Goal: Information Seeking & Learning: Find specific page/section

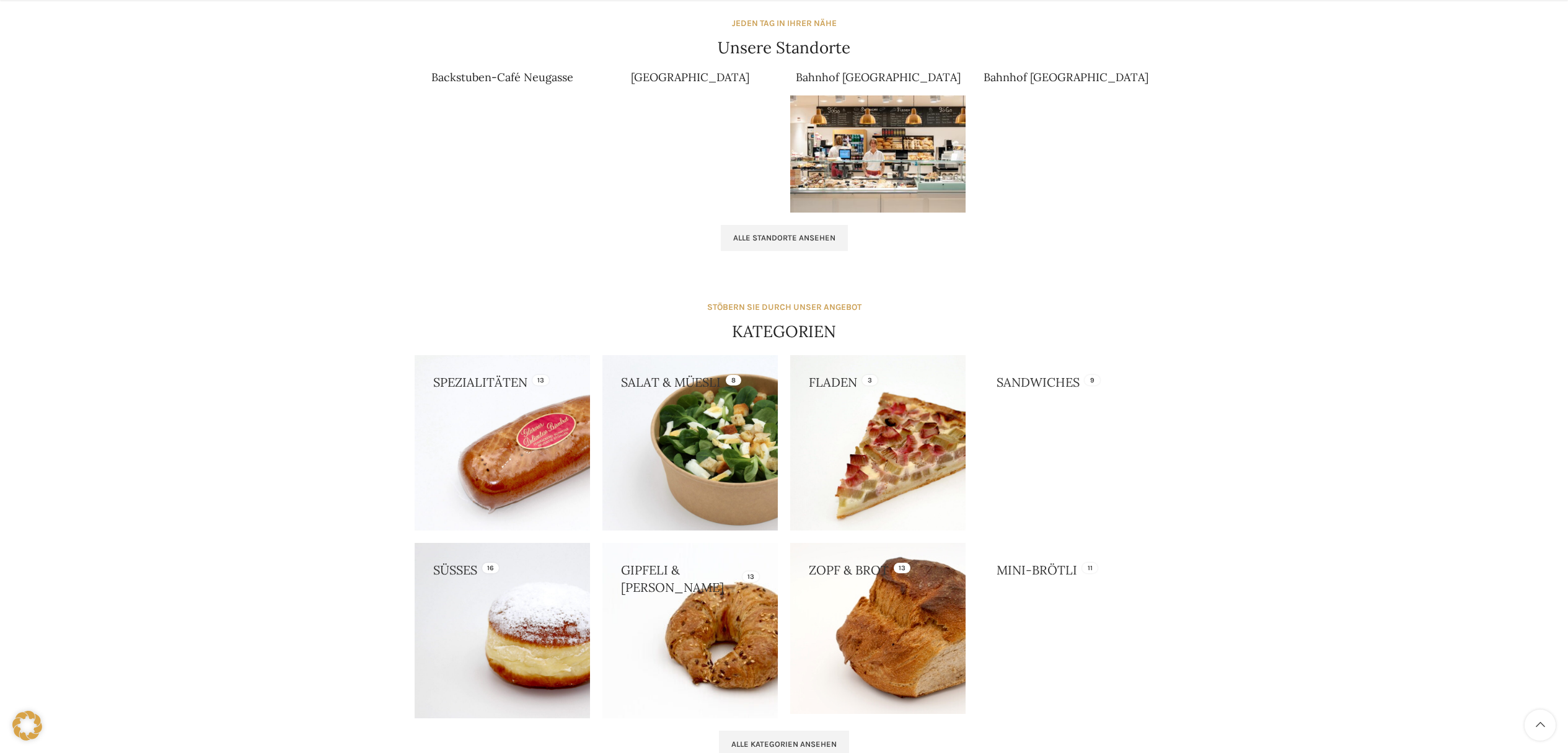
scroll to position [812, 0]
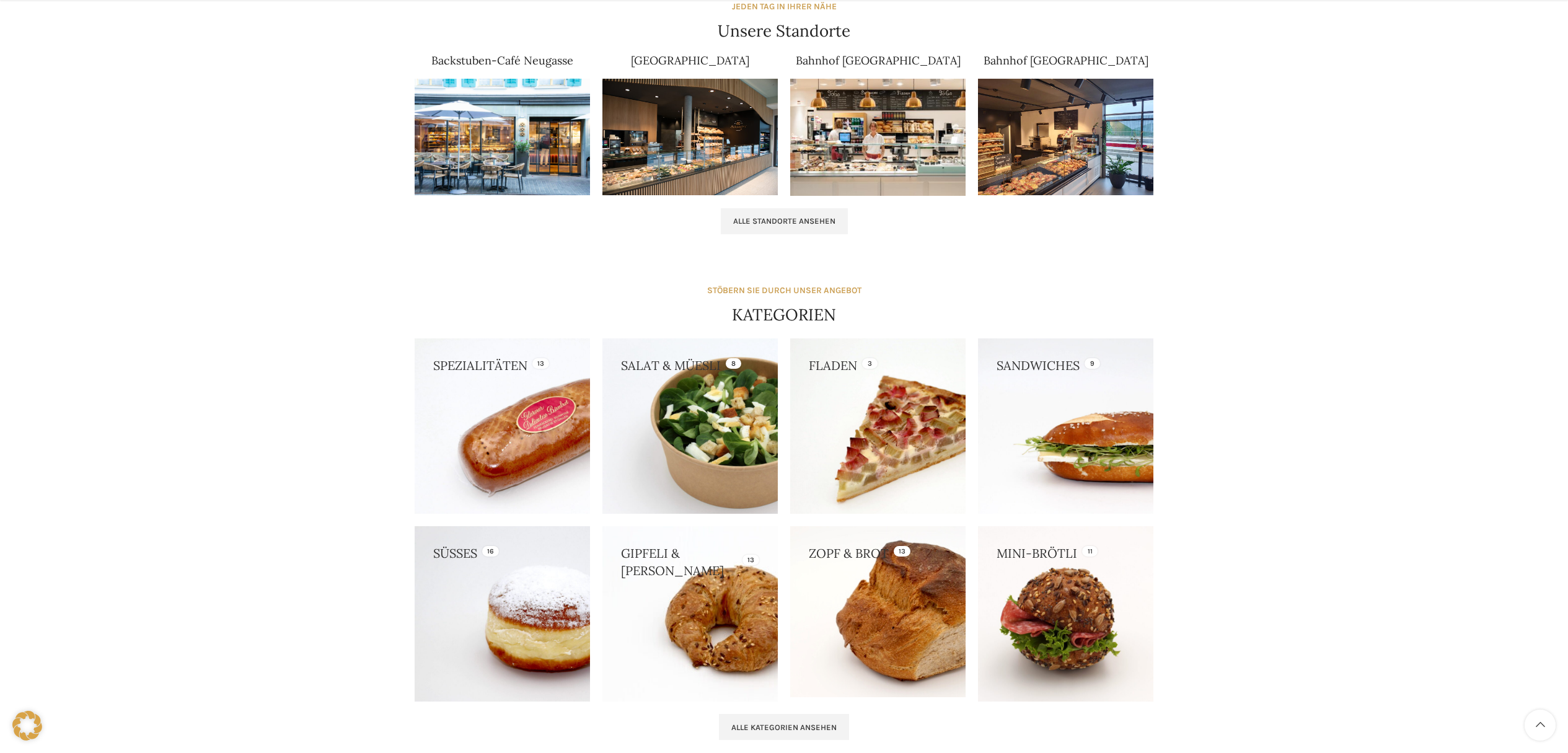
click at [694, 152] on img at bounding box center [689, 137] width 175 height 117
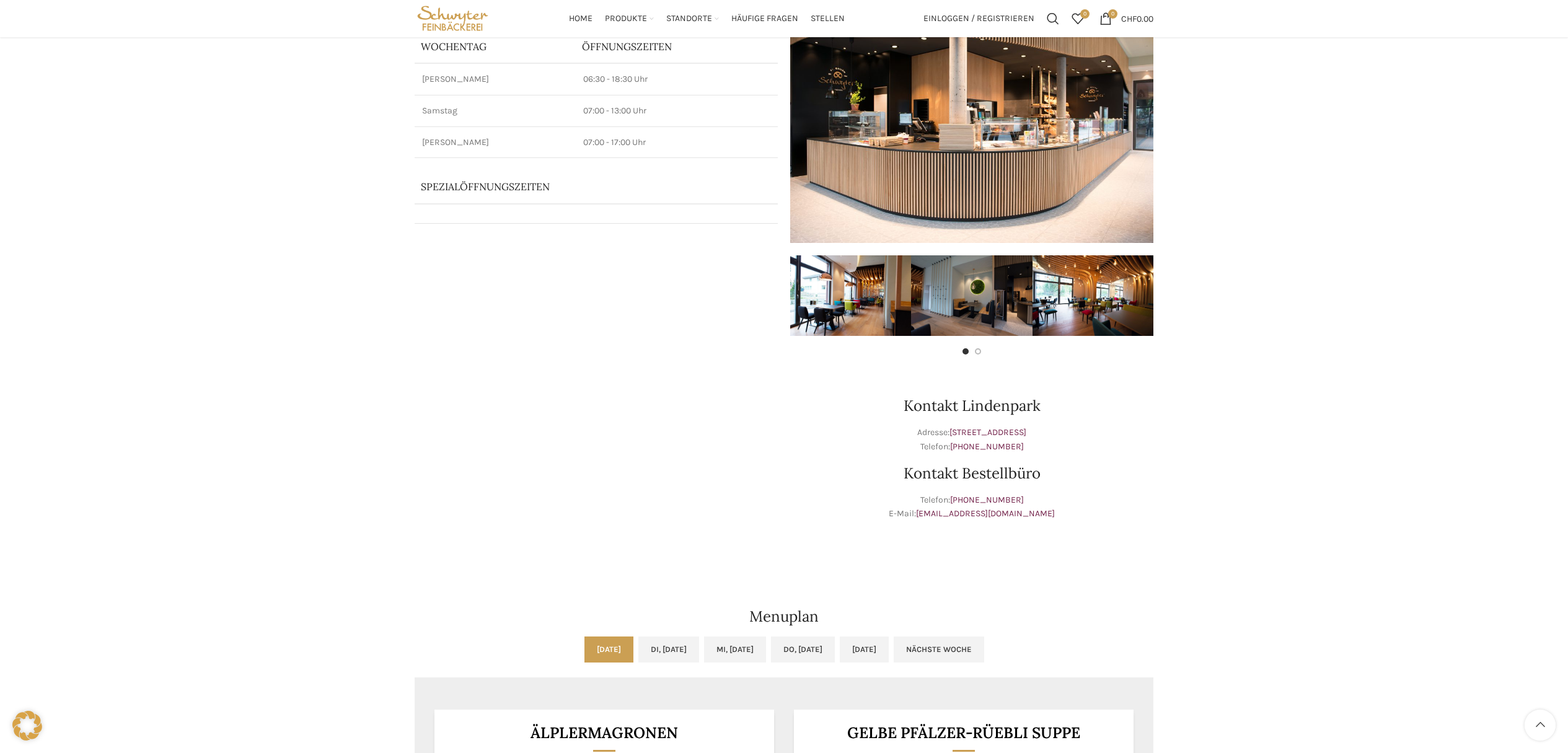
scroll to position [2, 0]
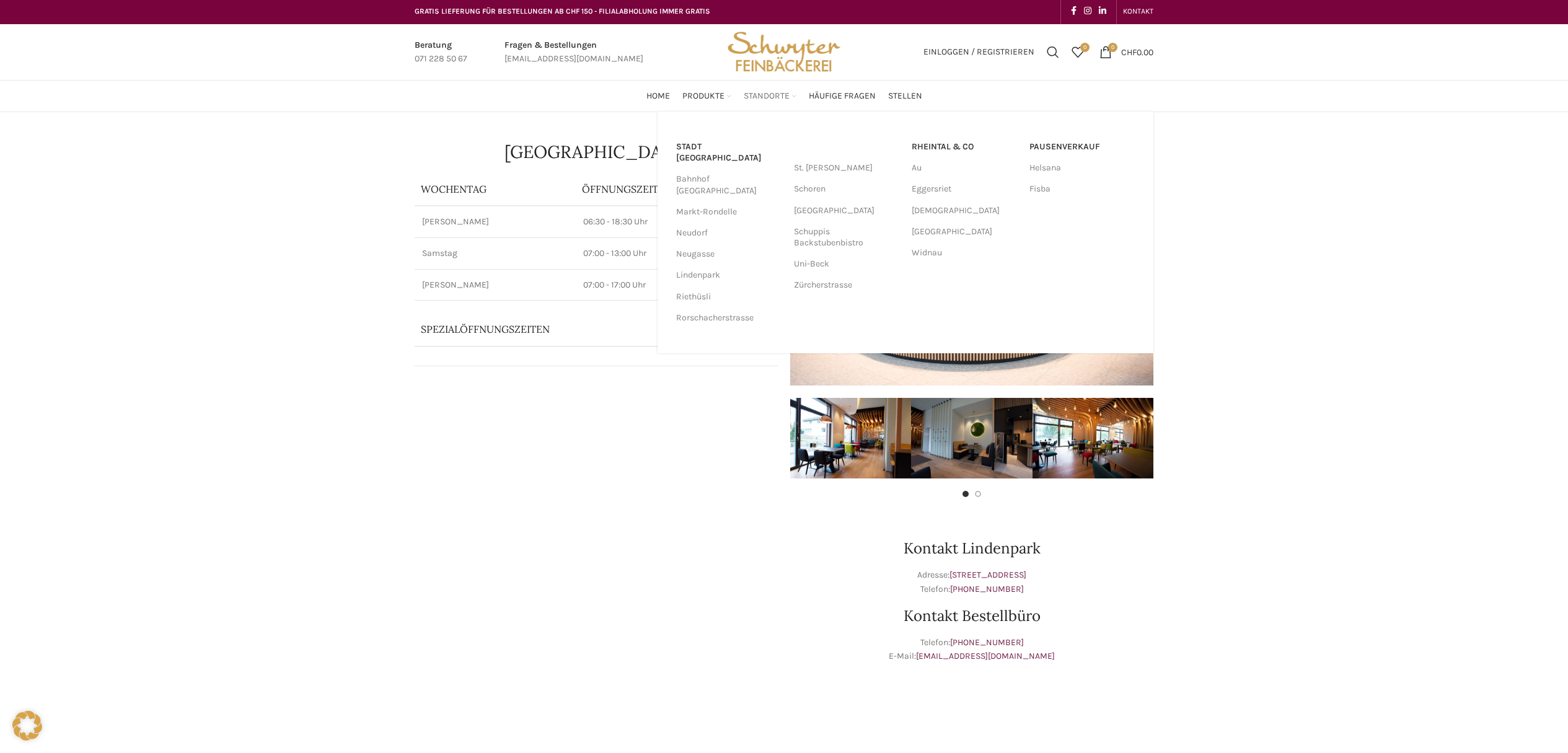
click at [760, 95] on span "Standorte" at bounding box center [766, 97] width 46 height 12
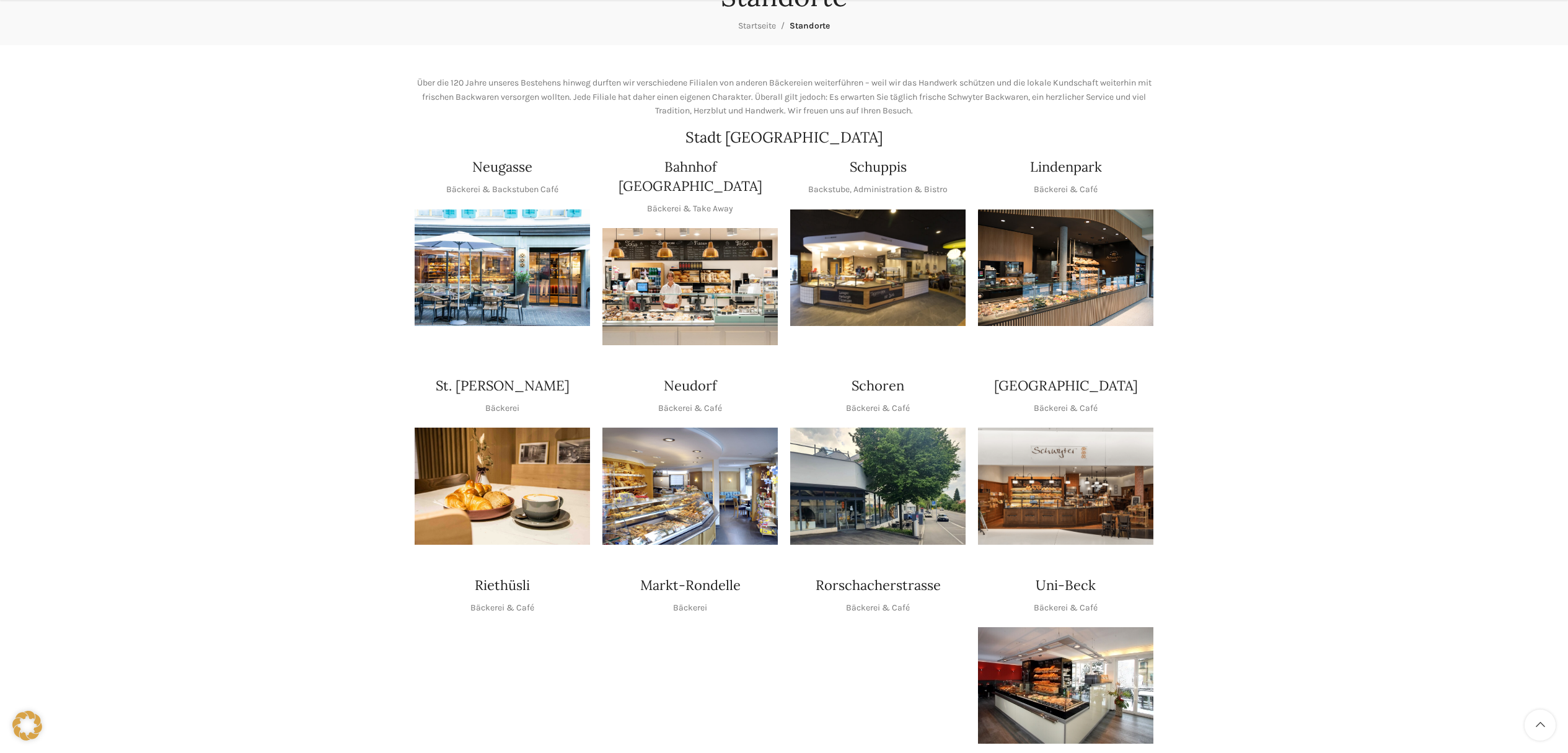
scroll to position [148, 0]
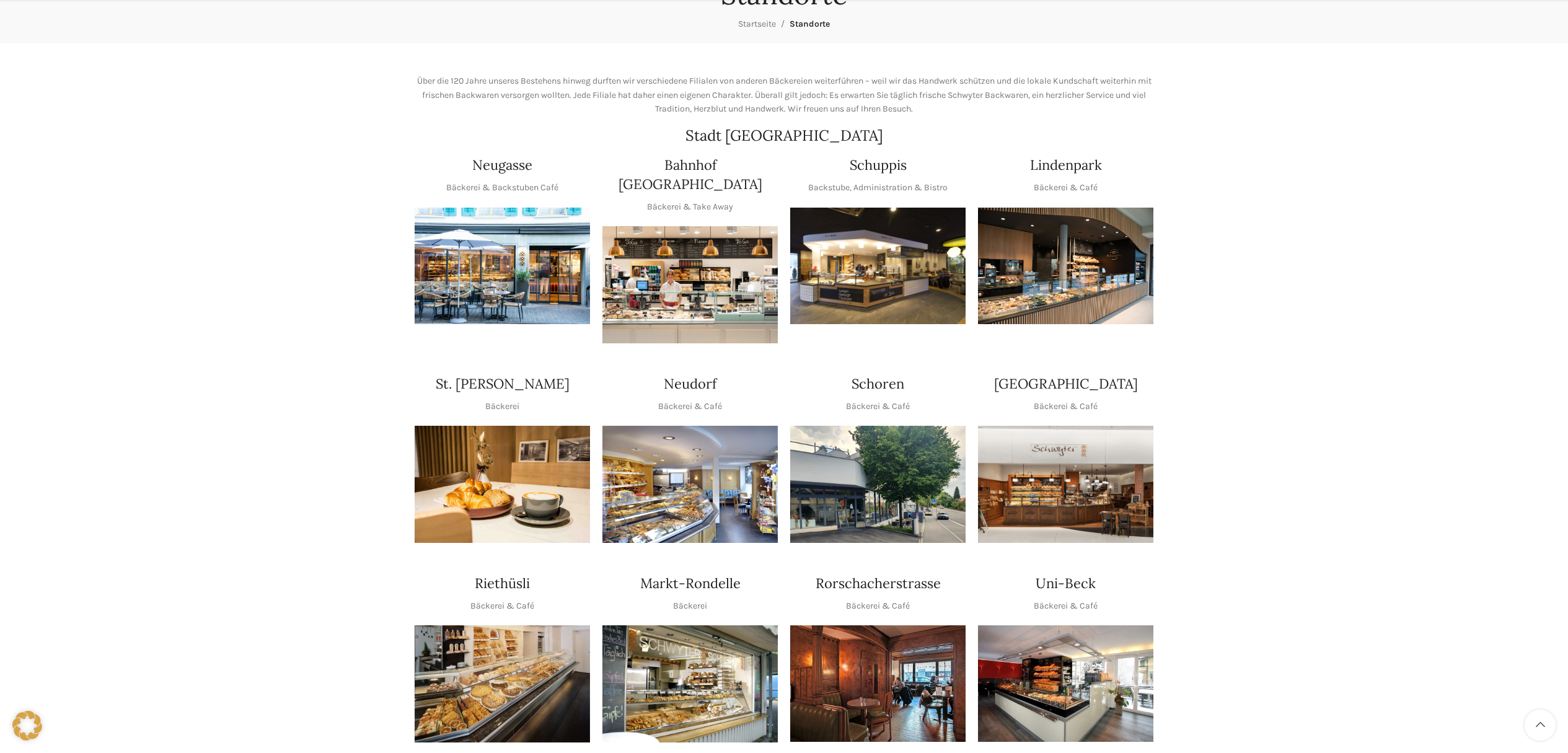
click at [866, 272] on img "1 / 1" at bounding box center [878, 266] width 175 height 117
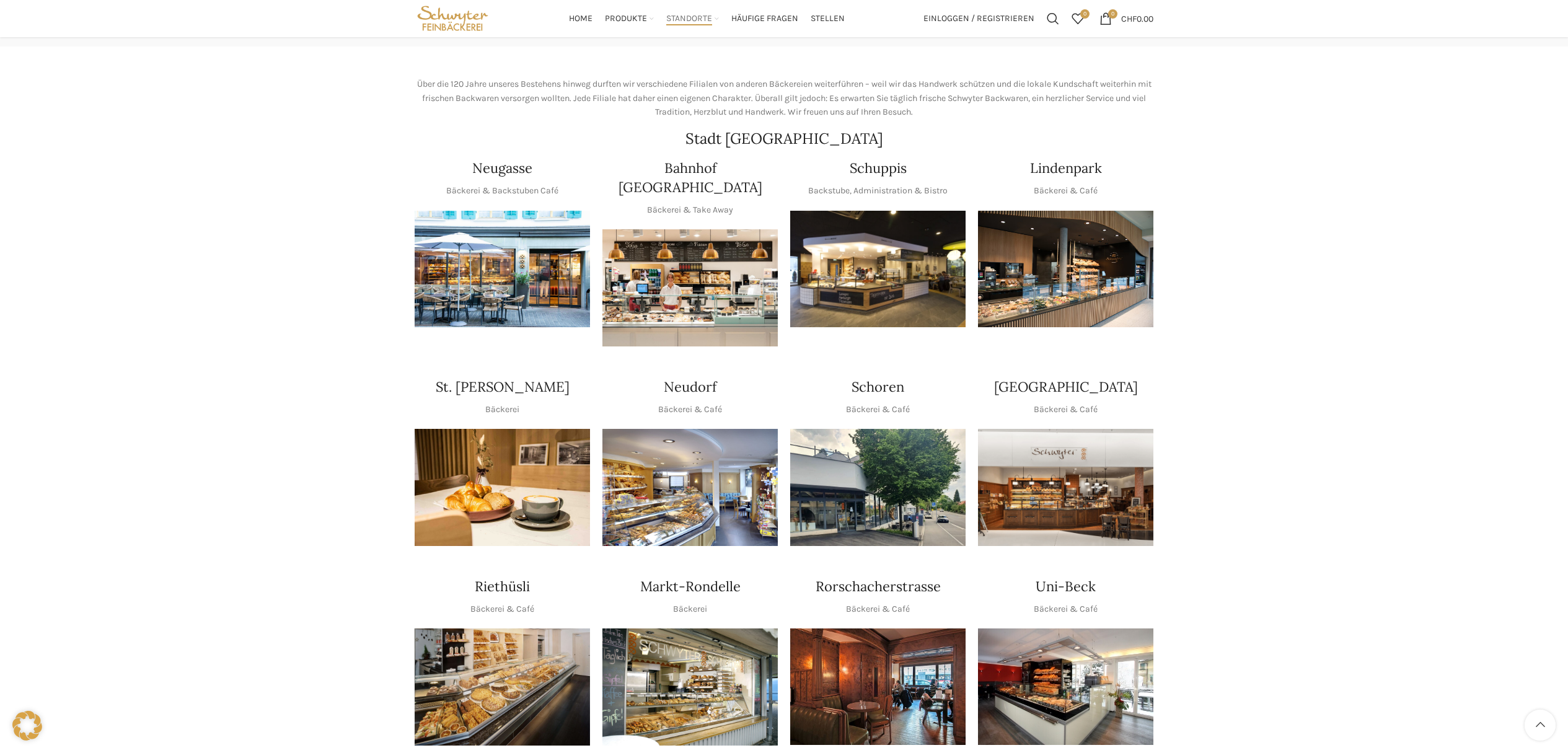
click at [911, 269] on img "1 / 1" at bounding box center [878, 269] width 175 height 117
click at [1059, 479] on img "1 / 1" at bounding box center [1065, 487] width 175 height 117
click at [1082, 644] on img "1 / 1" at bounding box center [1065, 687] width 175 height 117
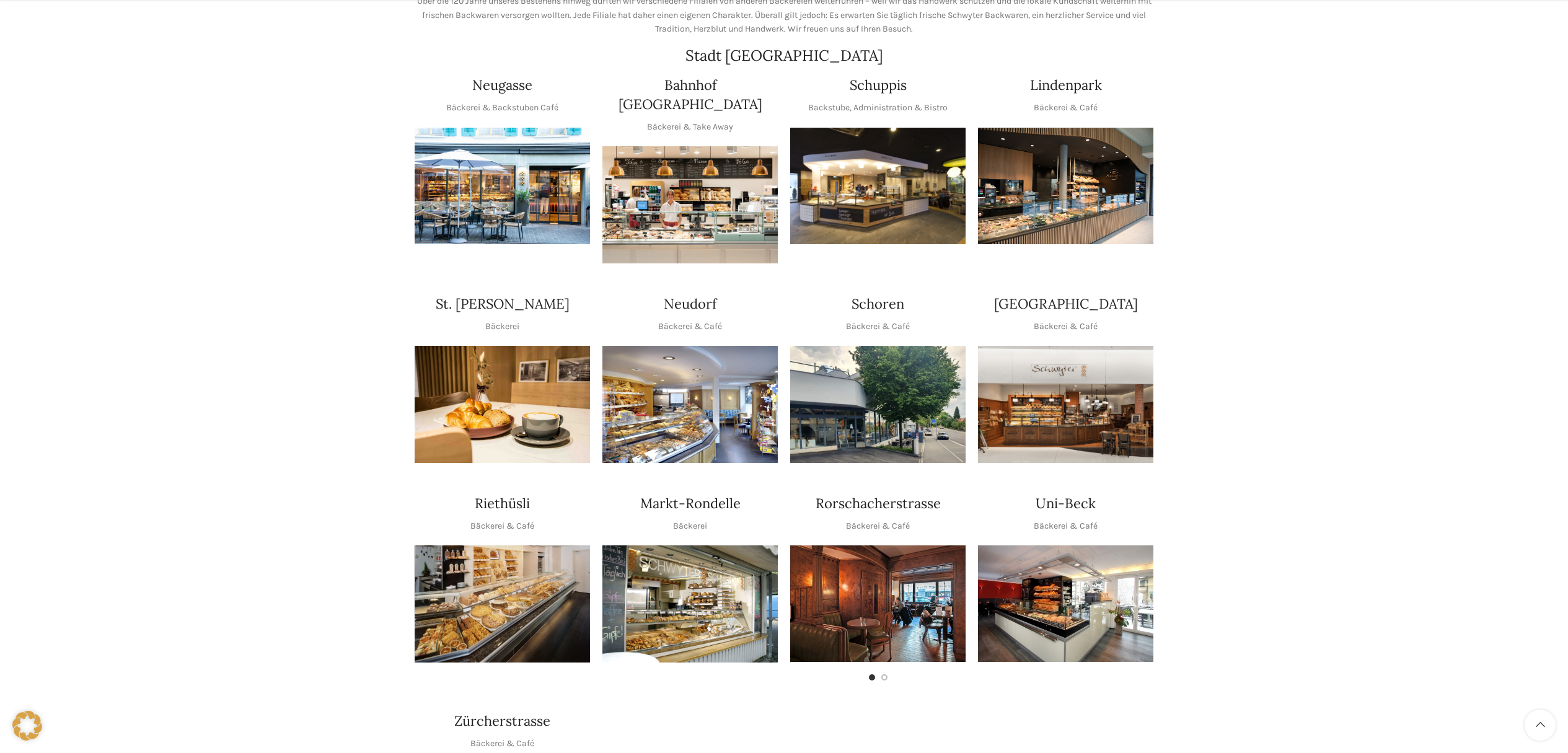
scroll to position [307, 0]
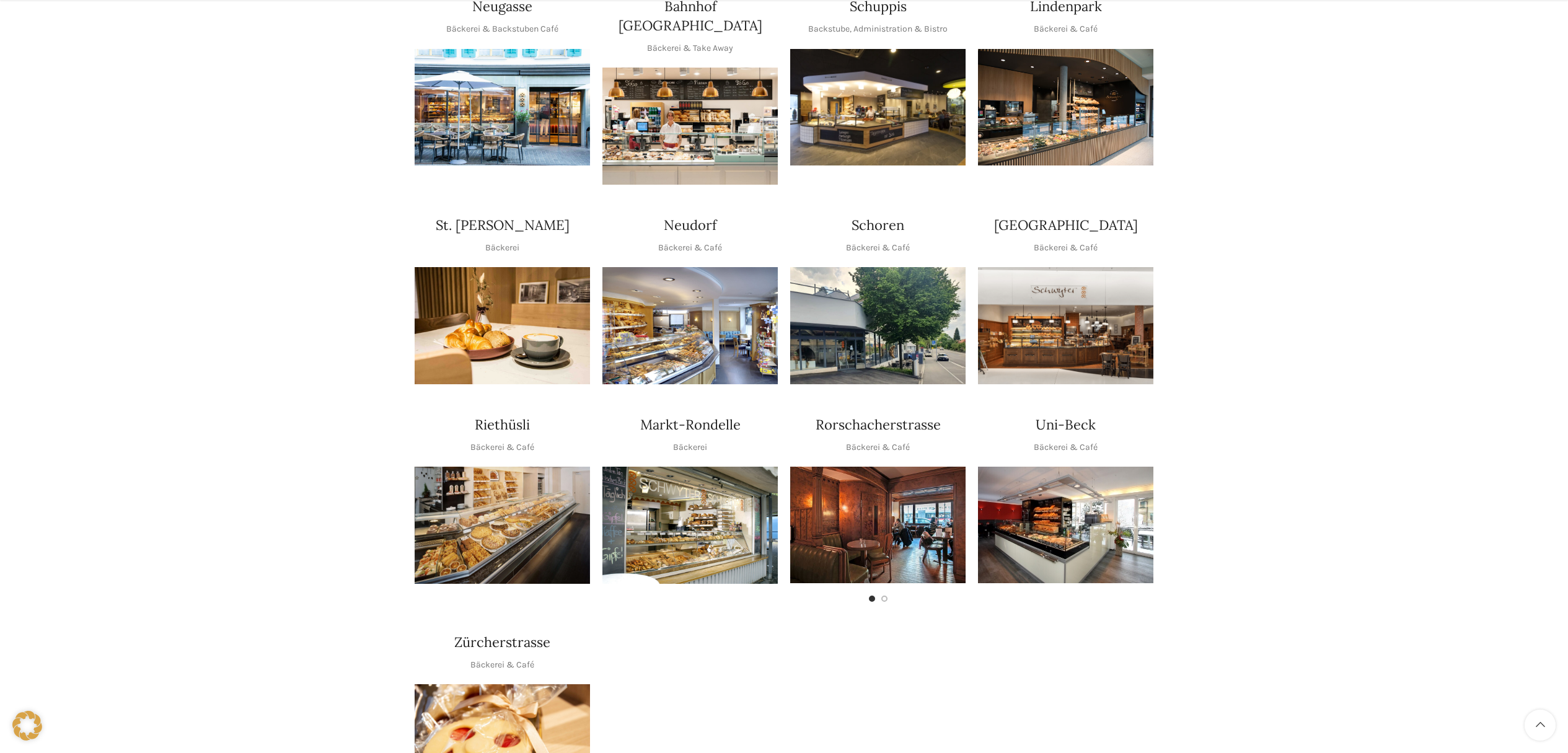
click at [496, 489] on img "1 / 1" at bounding box center [502, 525] width 175 height 117
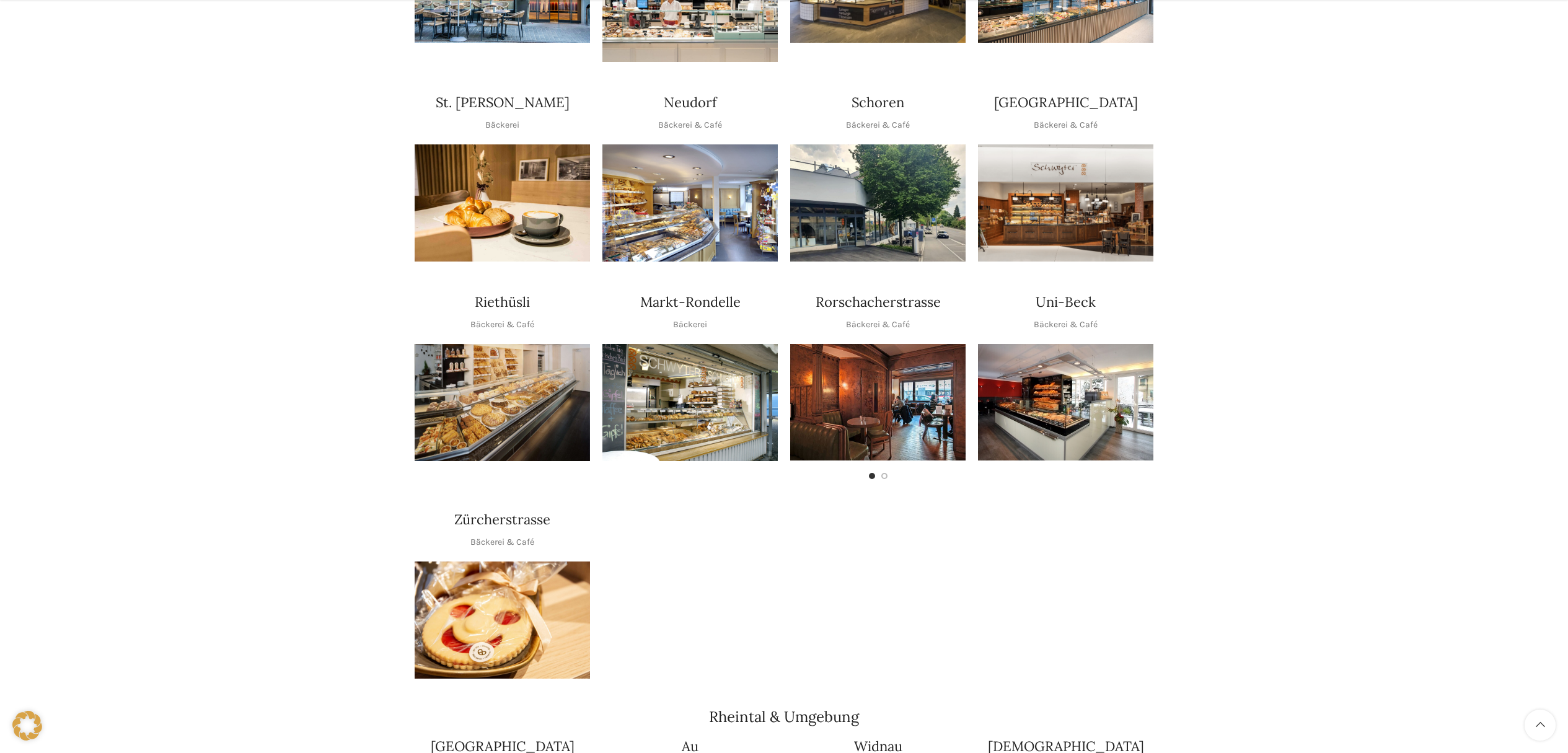
scroll to position [446, 0]
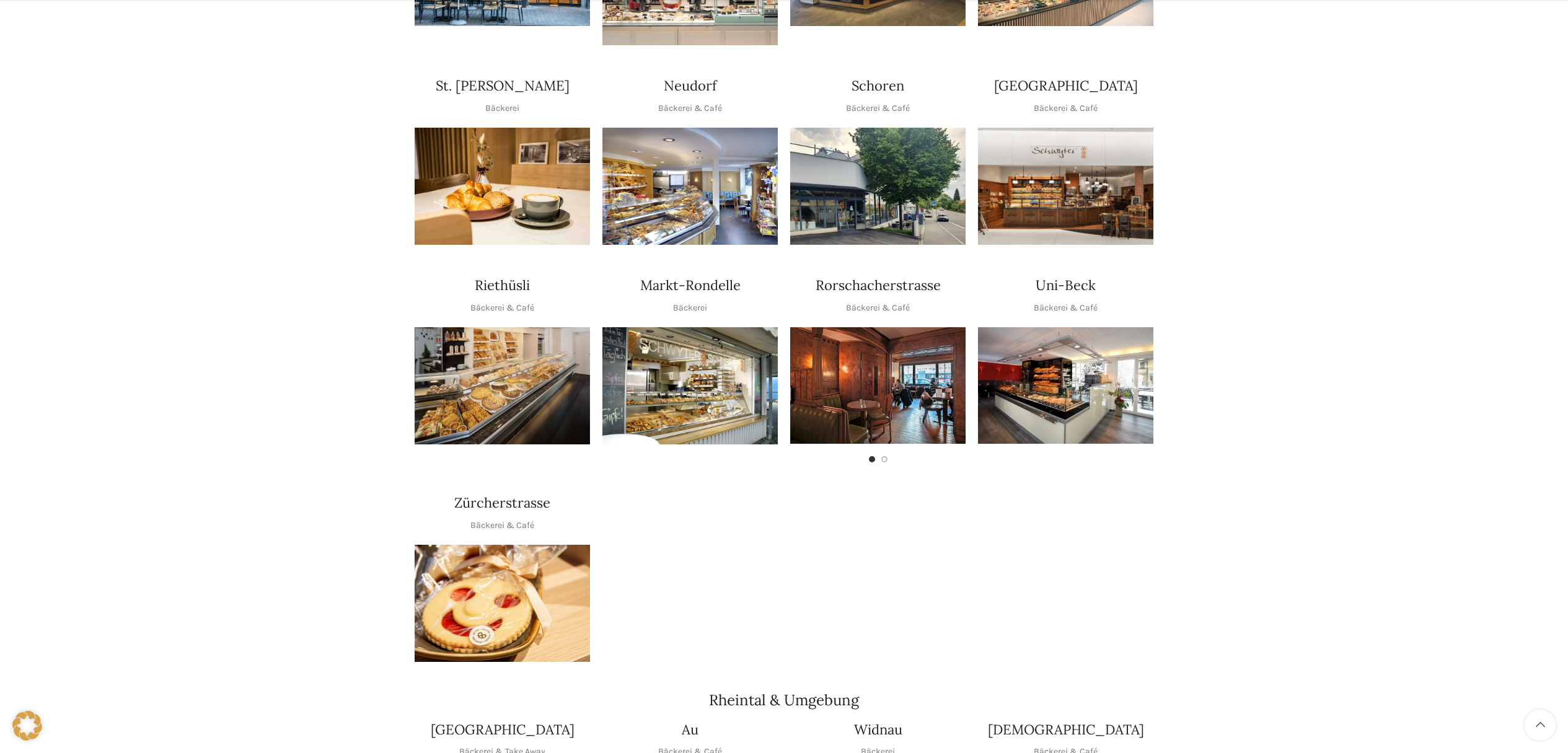
click at [1087, 378] on img "1 / 1" at bounding box center [1065, 385] width 175 height 117
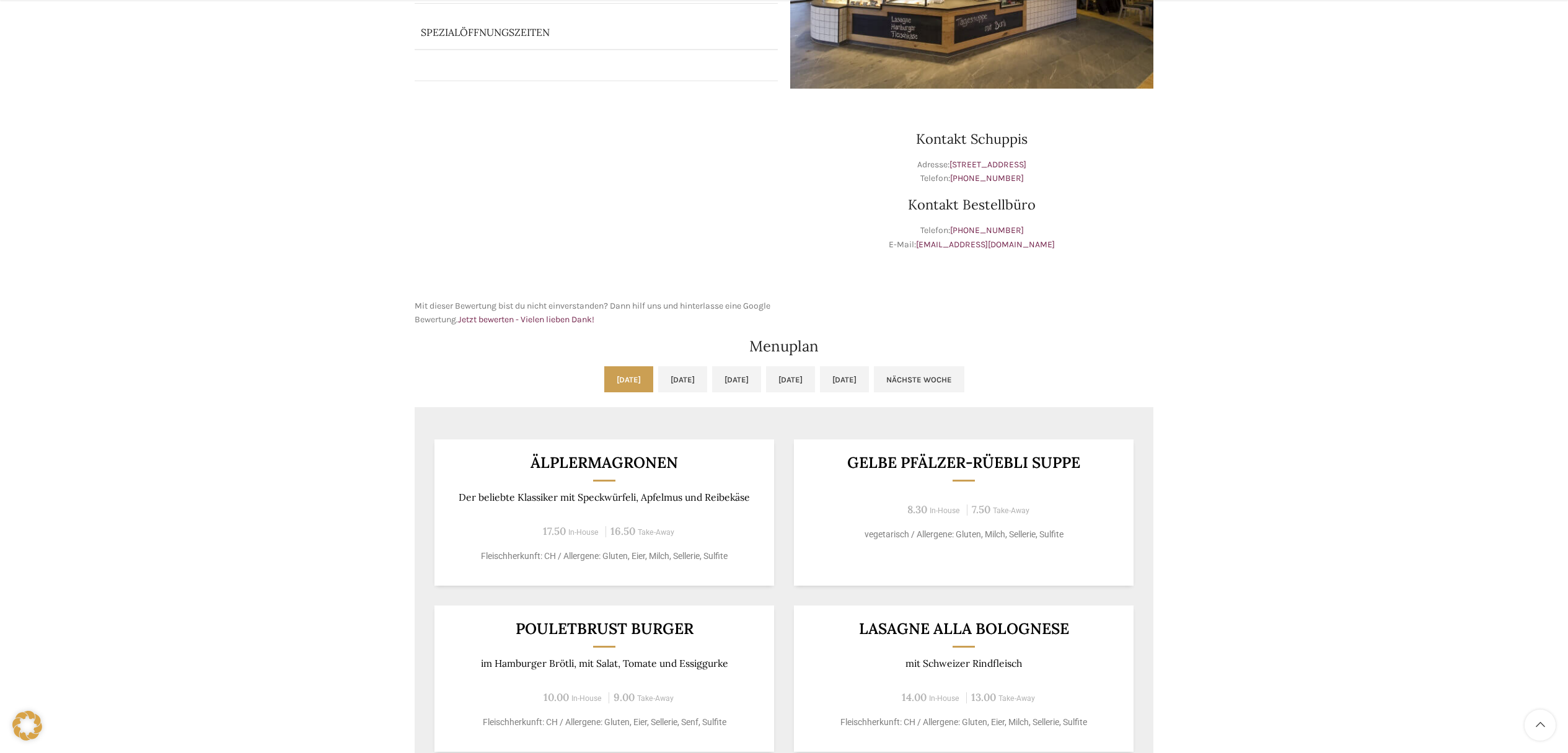
scroll to position [366, 0]
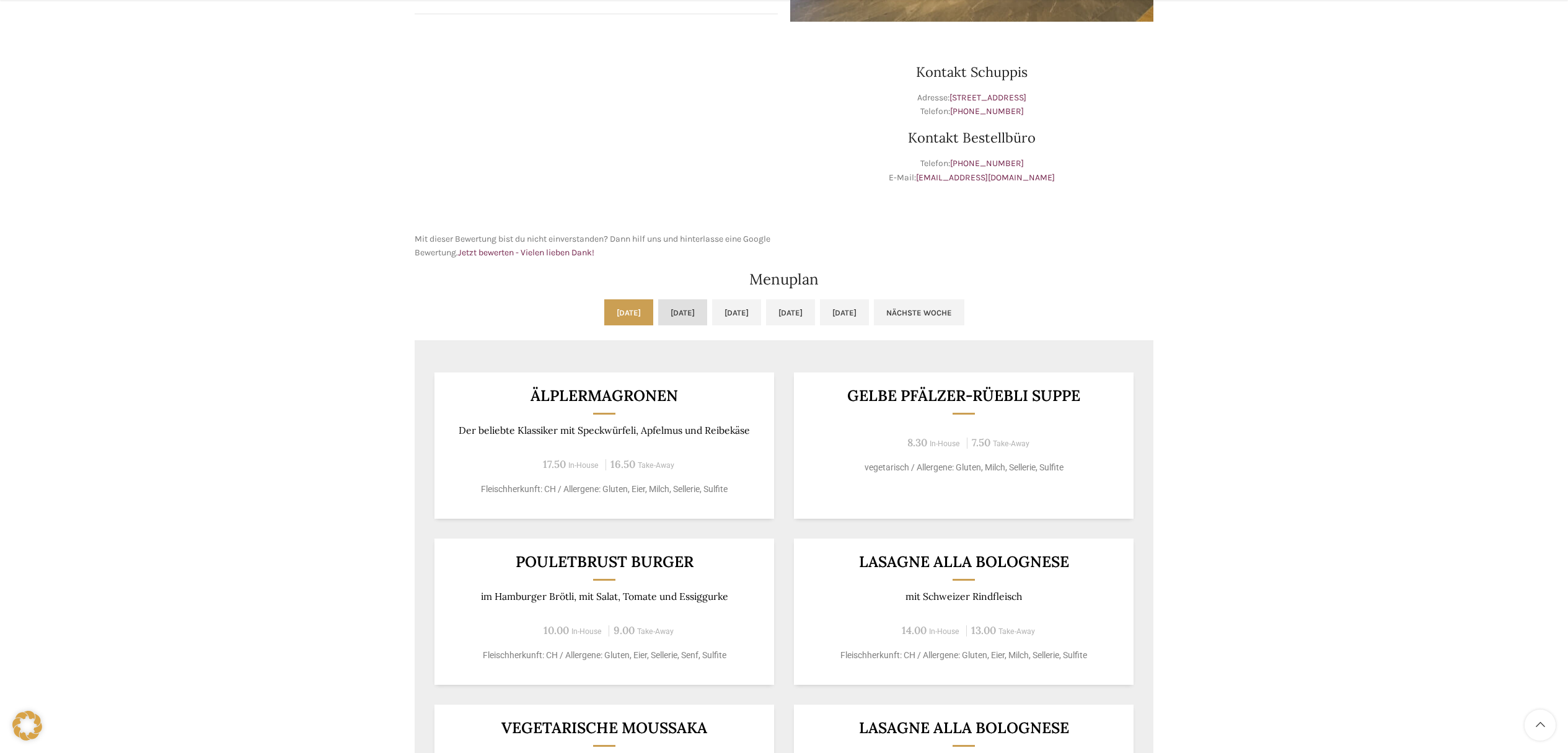
click at [671, 310] on link "Di, [DATE]" at bounding box center [682, 312] width 49 height 26
click at [604, 311] on link "[DATE]" at bounding box center [629, 312] width 49 height 26
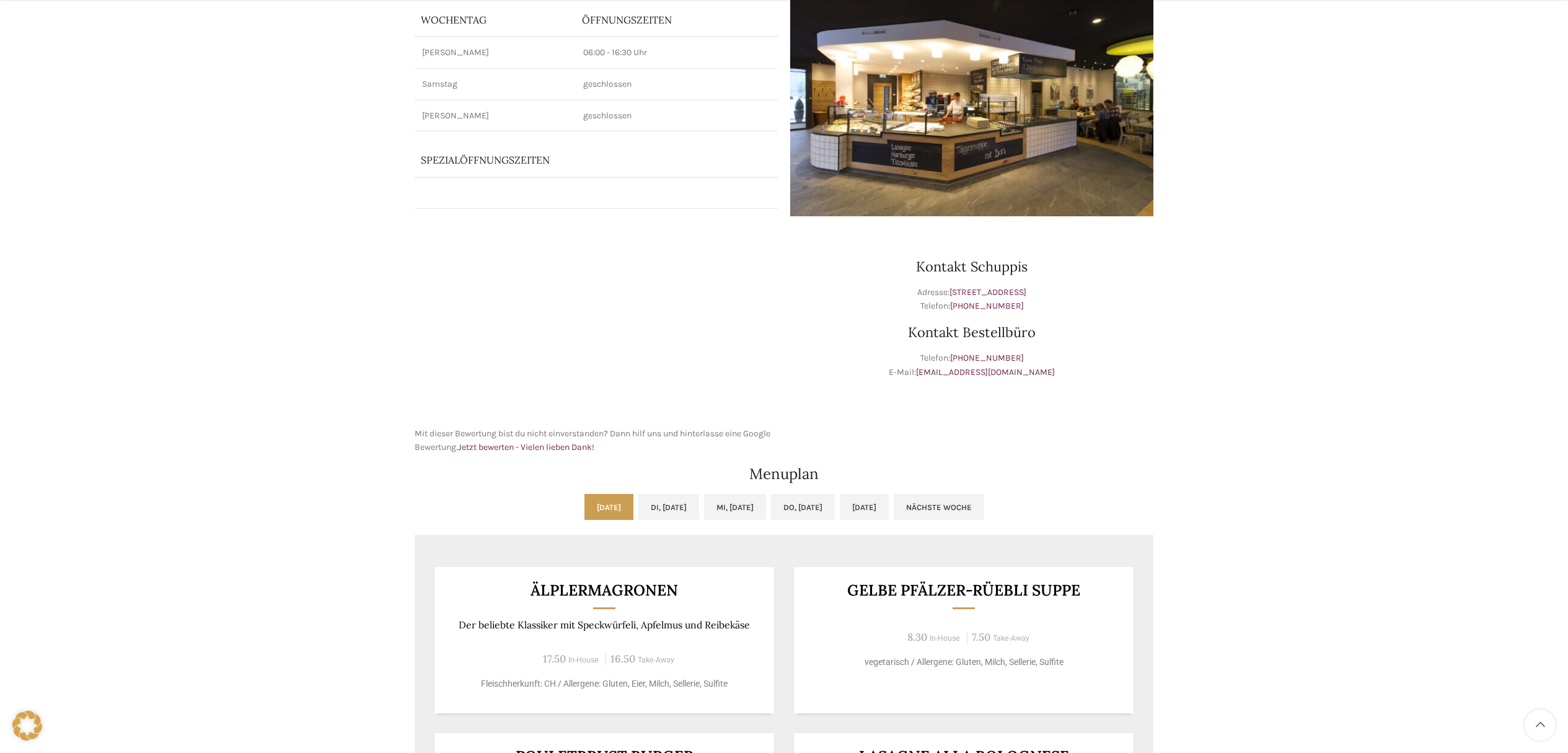
scroll to position [173, 0]
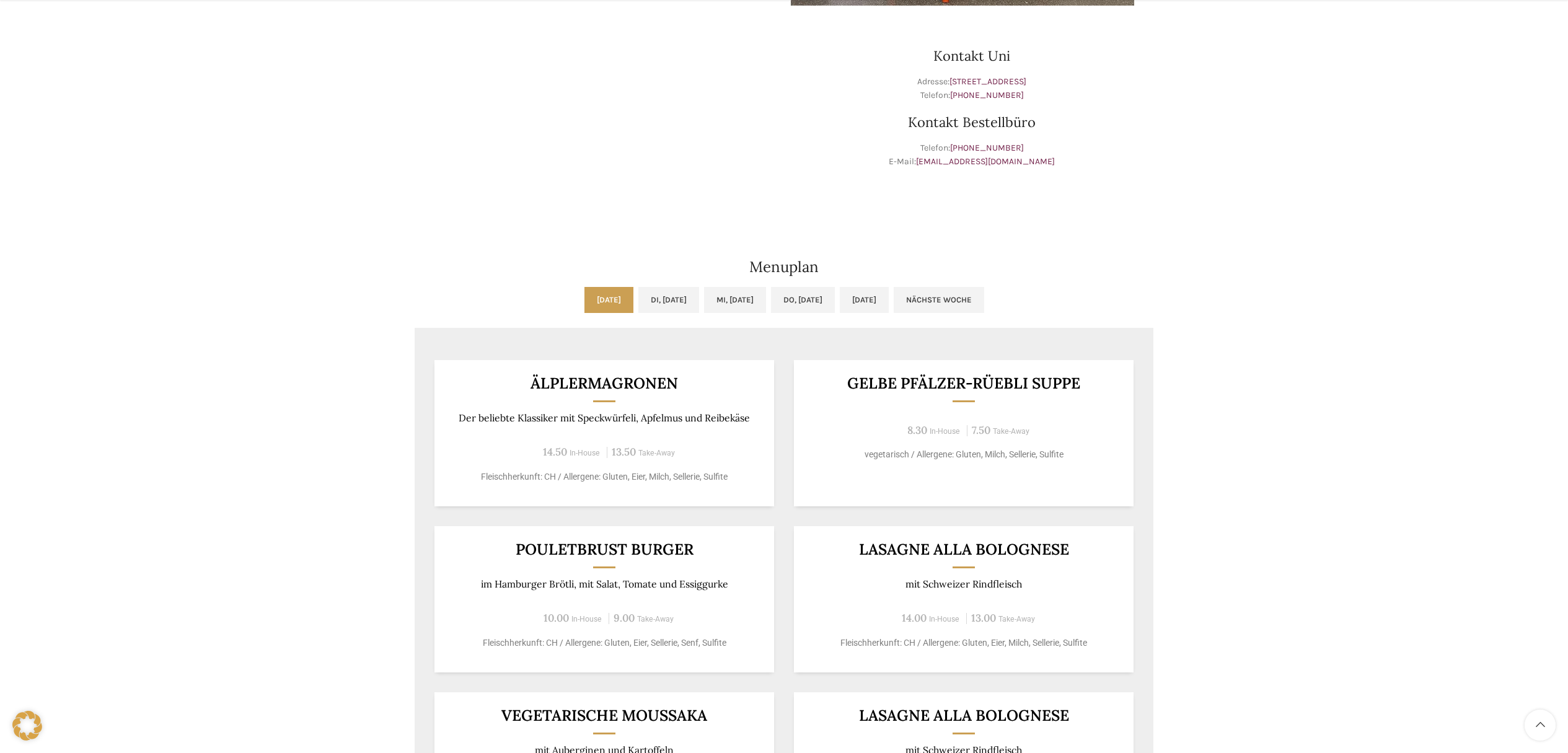
scroll to position [396, 0]
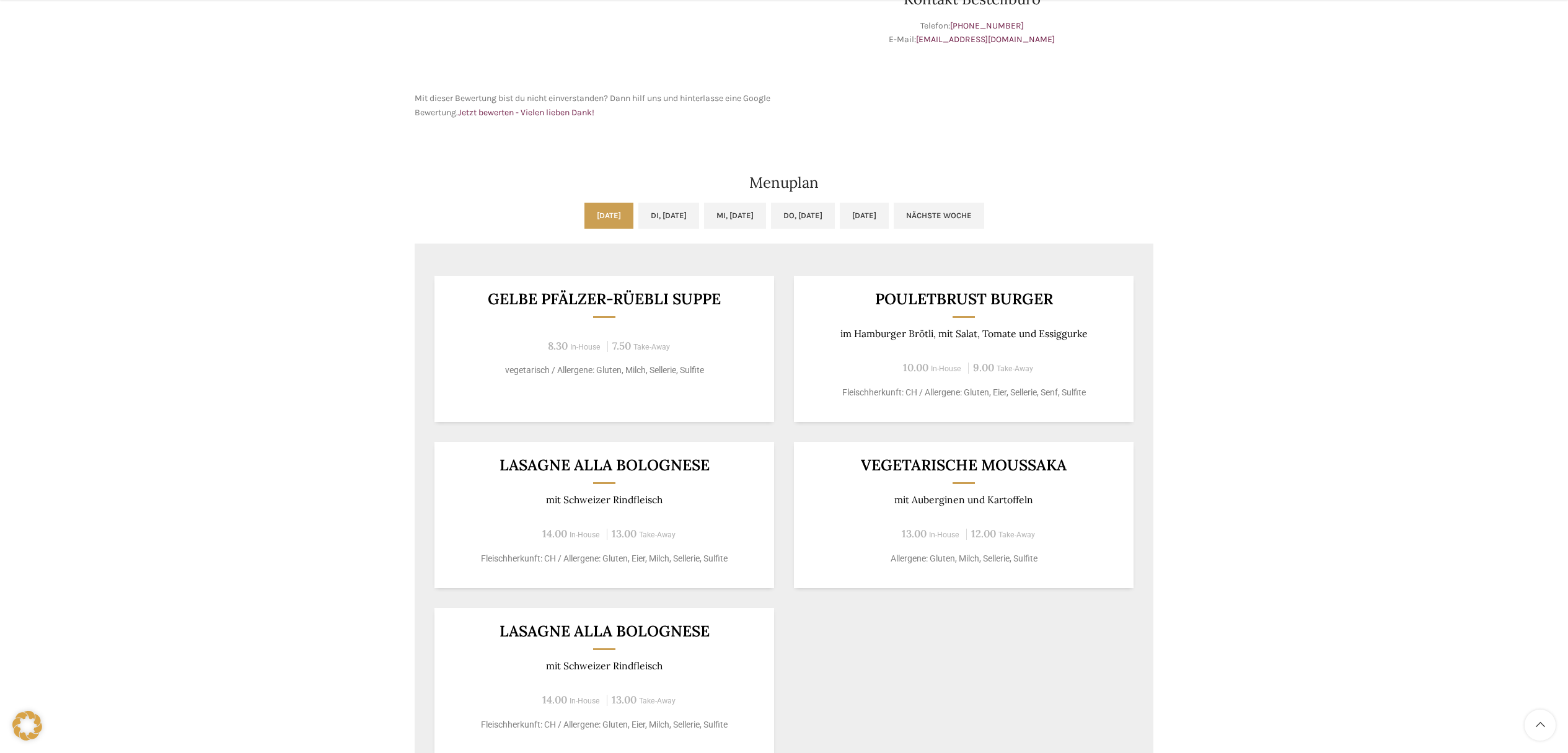
scroll to position [545, 0]
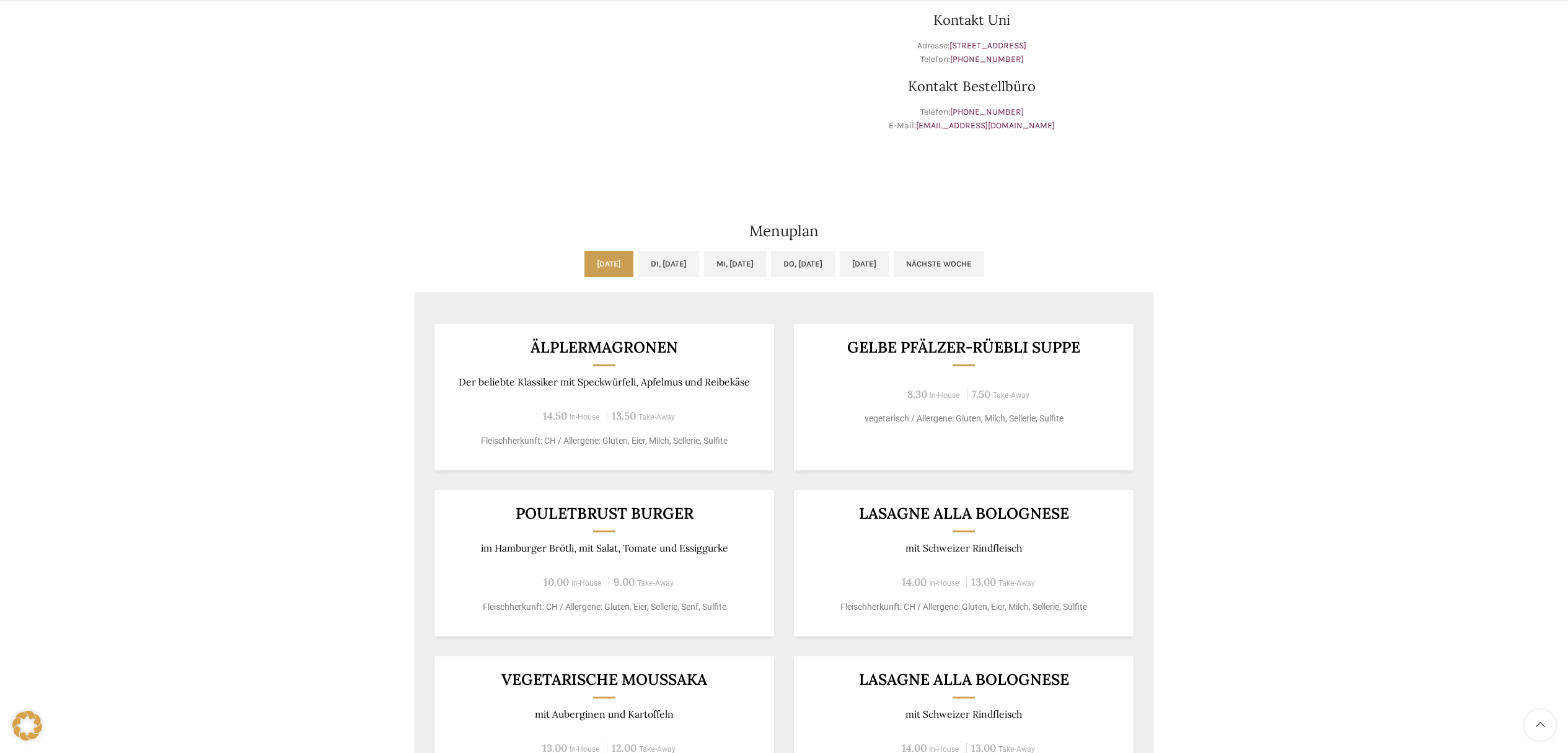
scroll to position [525, 0]
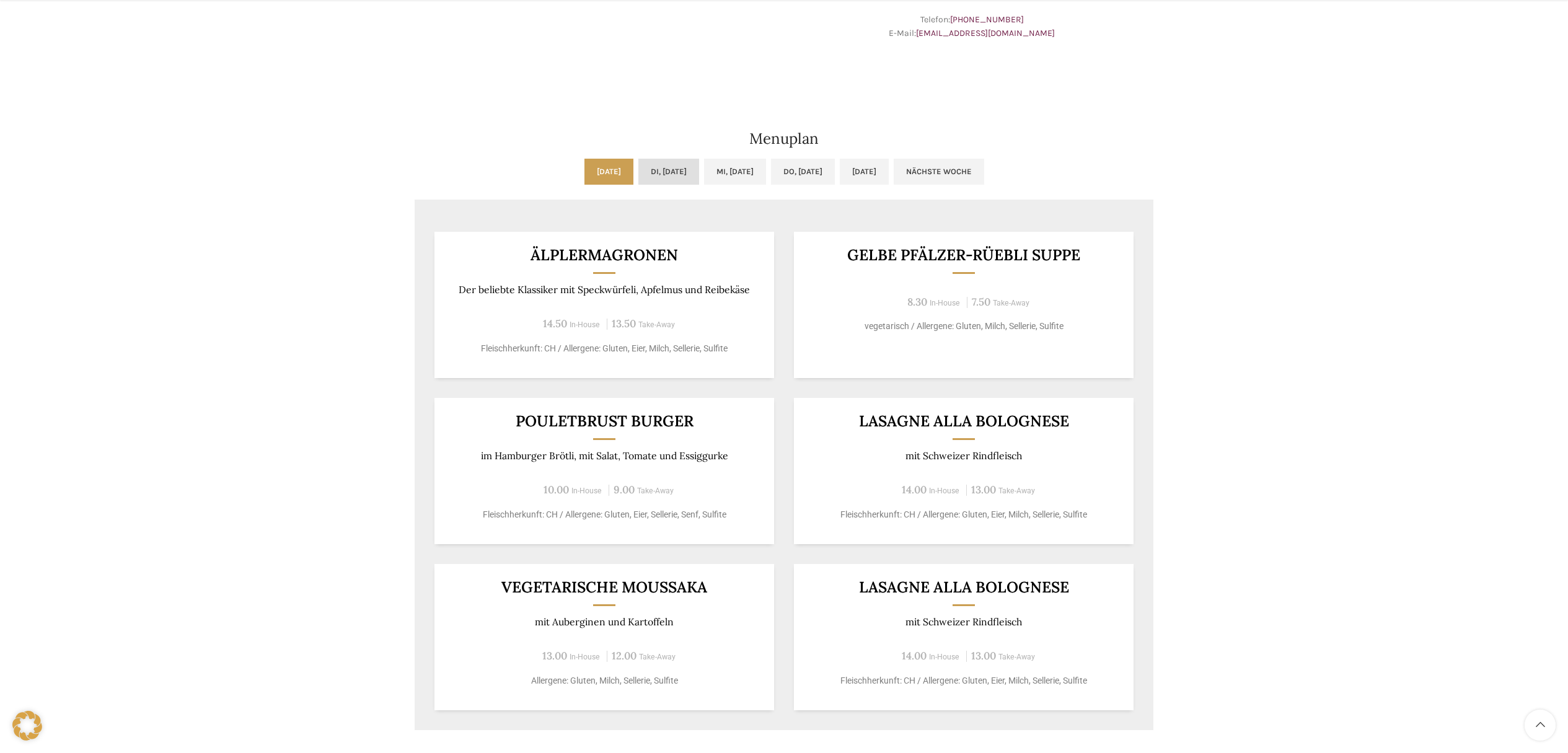
click at [658, 168] on link "Di, [DATE]" at bounding box center [669, 171] width 61 height 26
click at [720, 171] on link "Mi, [DATE]" at bounding box center [734, 171] width 62 height 26
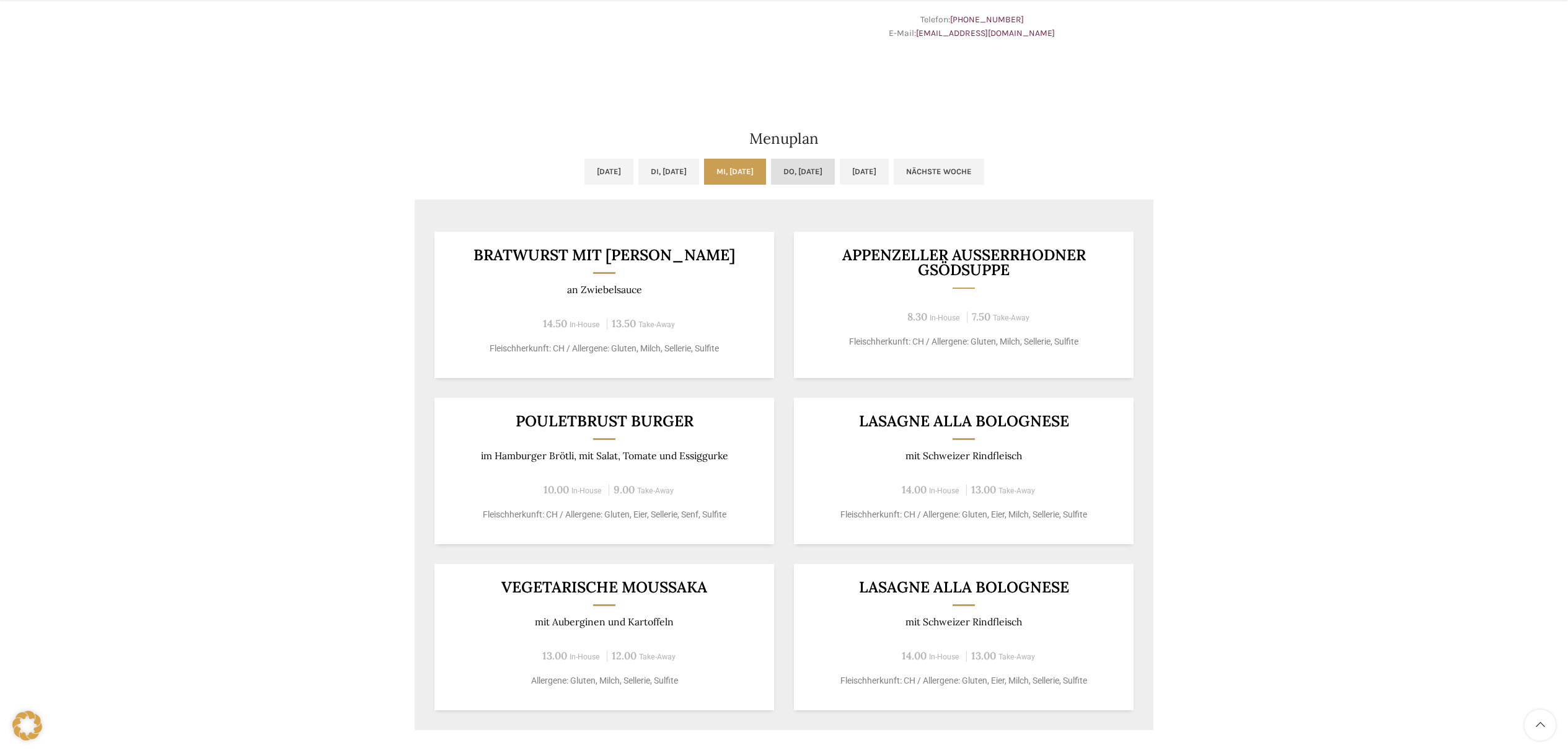
drag, startPoint x: 809, startPoint y: 175, endPoint x: 819, endPoint y: 175, distance: 10.0
click at [809, 175] on link "Do, [DATE]" at bounding box center [803, 171] width 64 height 26
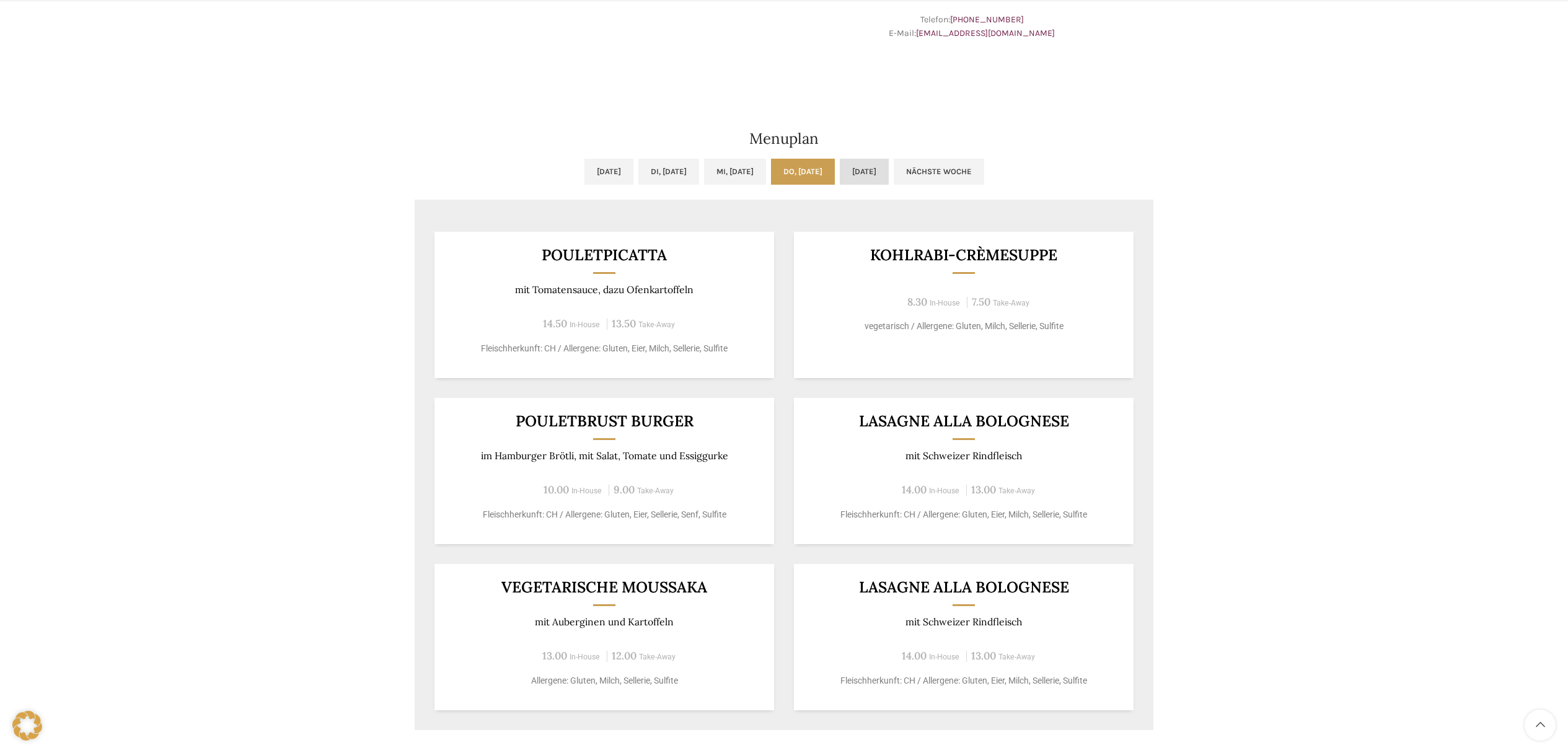
click at [875, 173] on link "[DATE]" at bounding box center [864, 171] width 49 height 26
click at [967, 169] on link "Nächste Woche" at bounding box center [939, 171] width 91 height 26
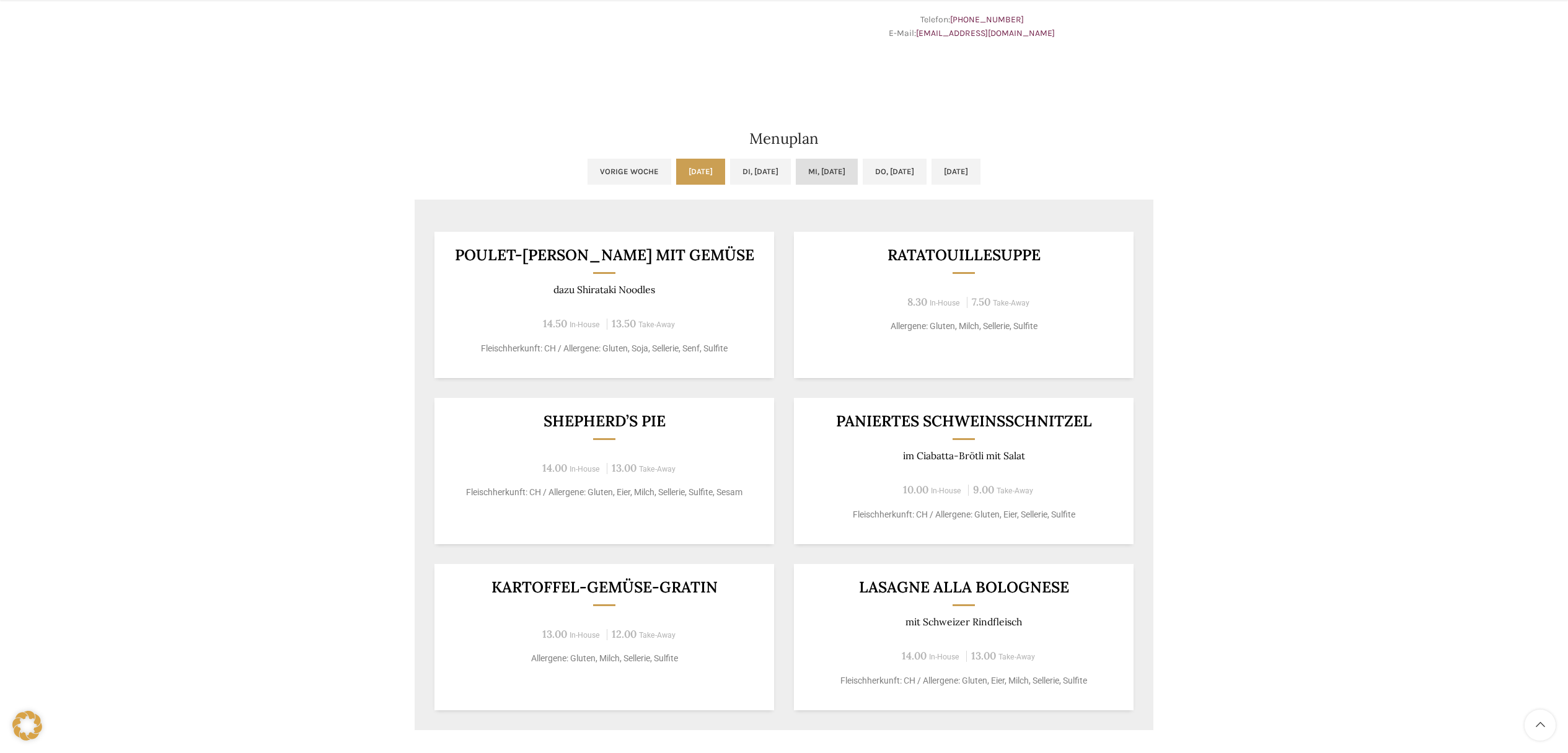
drag, startPoint x: 723, startPoint y: 165, endPoint x: 805, endPoint y: 169, distance: 82.1
click at [730, 165] on link "Di, [DATE]" at bounding box center [760, 171] width 61 height 26
click at [821, 171] on link "Mi, [DATE]" at bounding box center [826, 171] width 62 height 26
